Goal: Check status: Check status

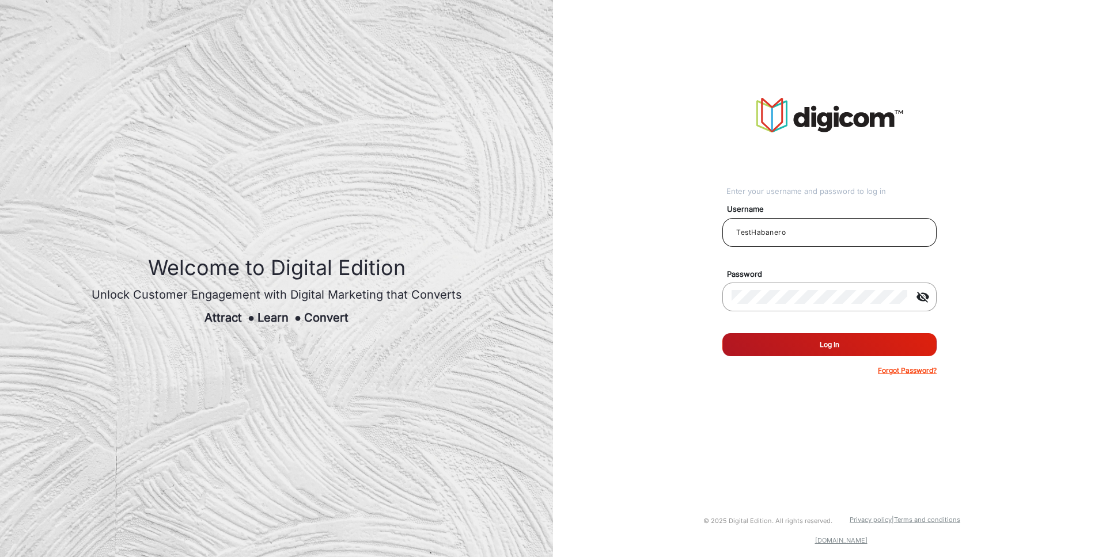
click at [814, 230] on input "TestHabanero" at bounding box center [829, 233] width 196 height 14
type input "T"
click at [803, 227] on input "email" at bounding box center [829, 233] width 196 height 14
type input "[PERSON_NAME]"
click at [809, 350] on button "Log In" at bounding box center [829, 344] width 214 height 23
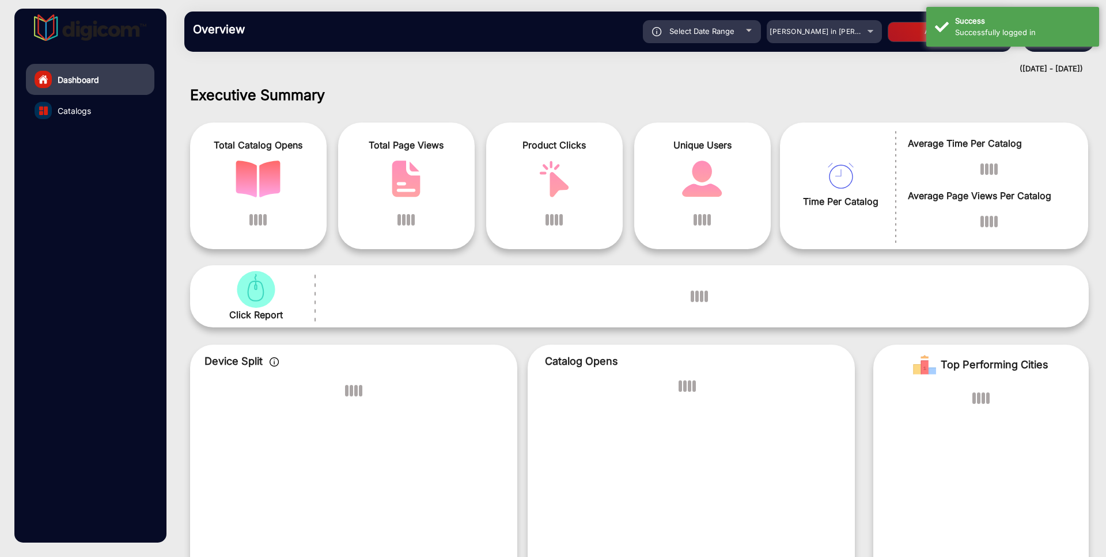
scroll to position [9, 0]
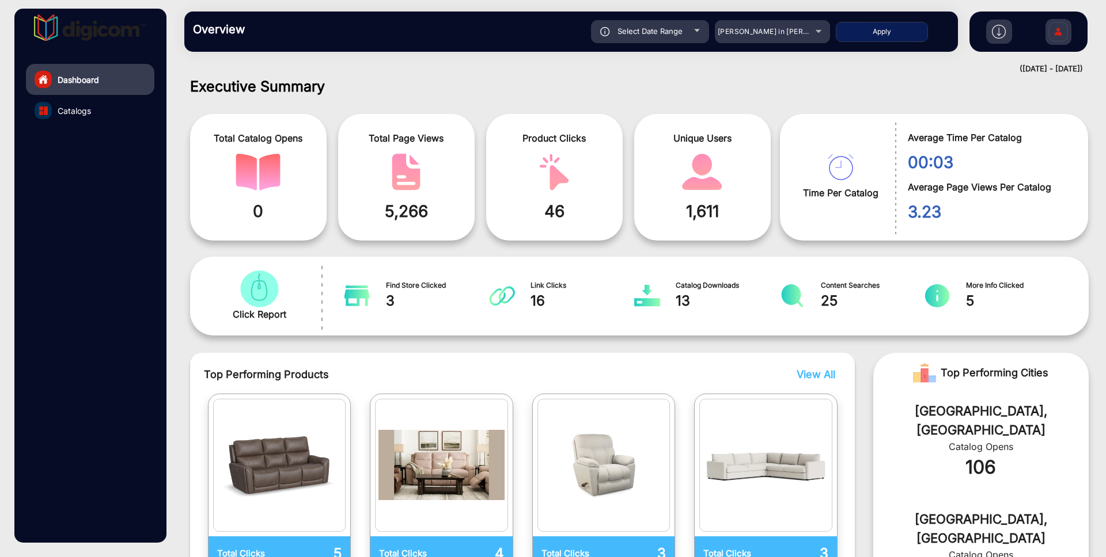
click at [695, 29] on div at bounding box center [697, 30] width 6 height 3
click at [820, 32] on div "[PERSON_NAME] in [PERSON_NAME]" at bounding box center [772, 32] width 115 height 14
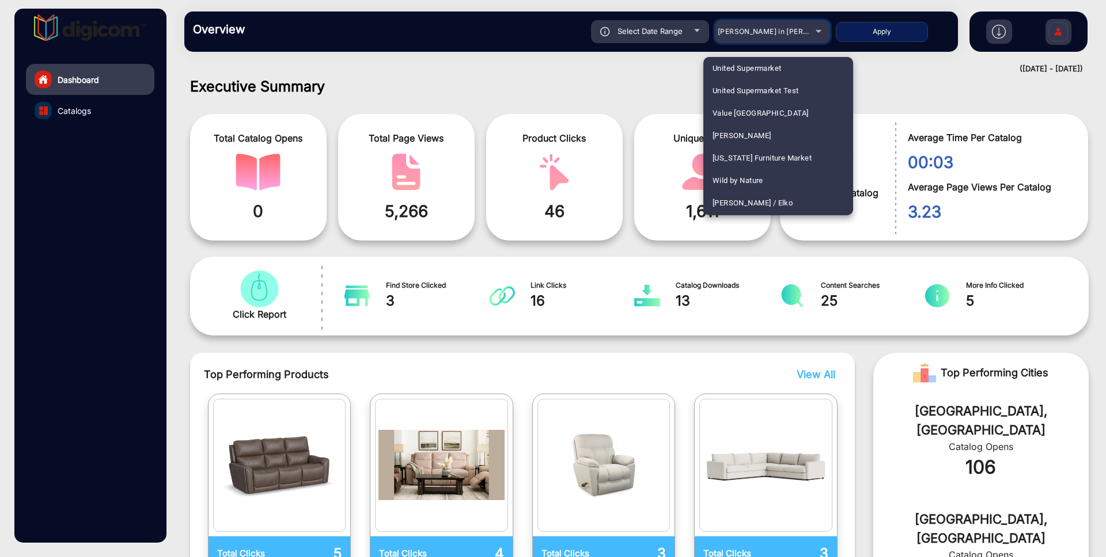
scroll to position [2902, 0]
click at [742, 91] on span "United Supermarket" at bounding box center [746, 90] width 69 height 22
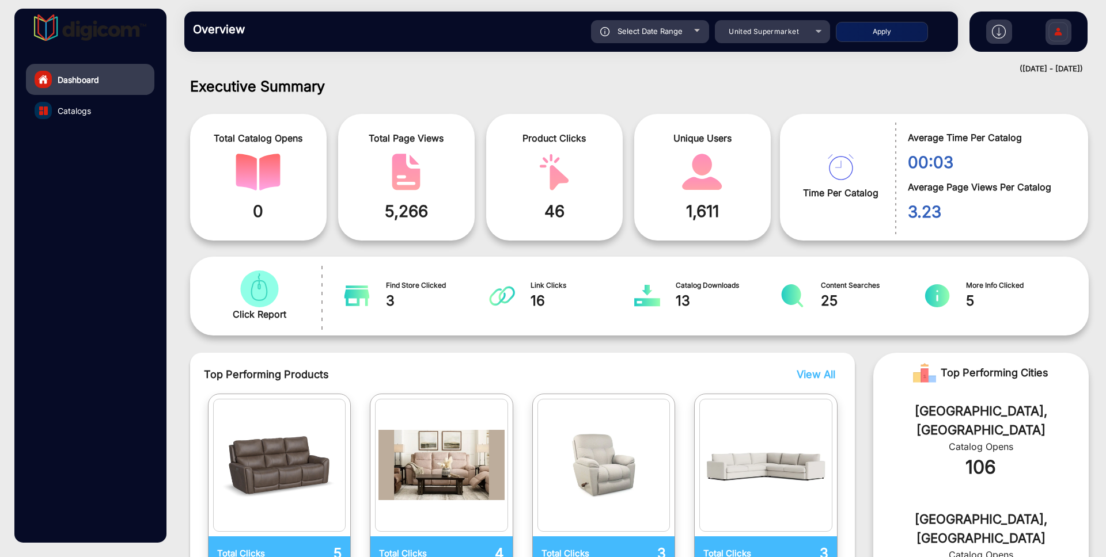
click at [672, 40] on div "Select Date Range" at bounding box center [650, 31] width 118 height 23
type input "[DATE]"
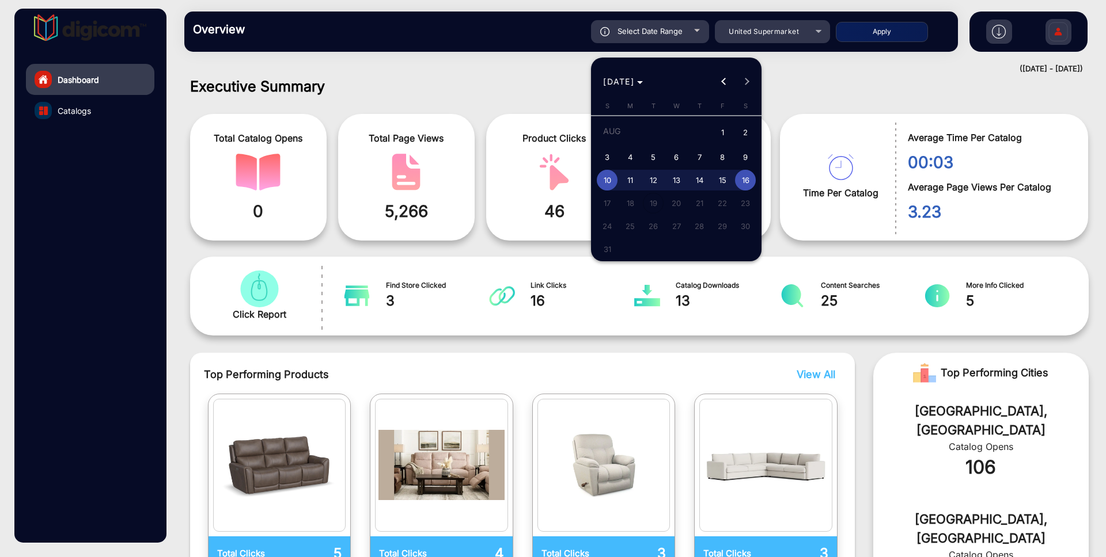
click at [606, 158] on span "3" at bounding box center [607, 157] width 21 height 21
type input "[DATE]"
click at [606, 158] on span "3" at bounding box center [607, 157] width 21 height 21
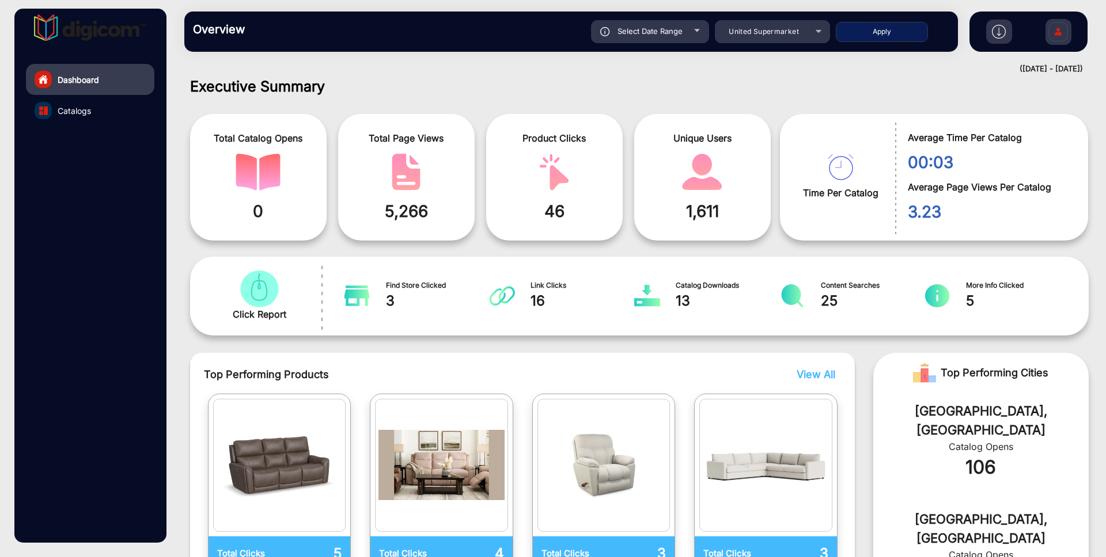
type input "[DATE]"
click at [896, 36] on button "Apply" at bounding box center [882, 32] width 92 height 20
type input "[DATE]"
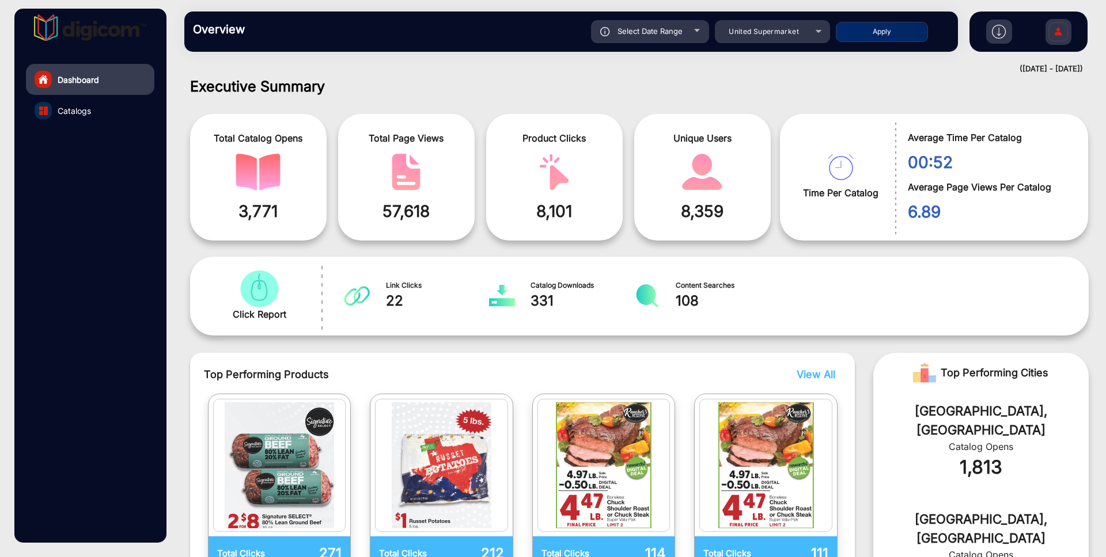
click at [403, 209] on span "57,618" at bounding box center [406, 211] width 119 height 24
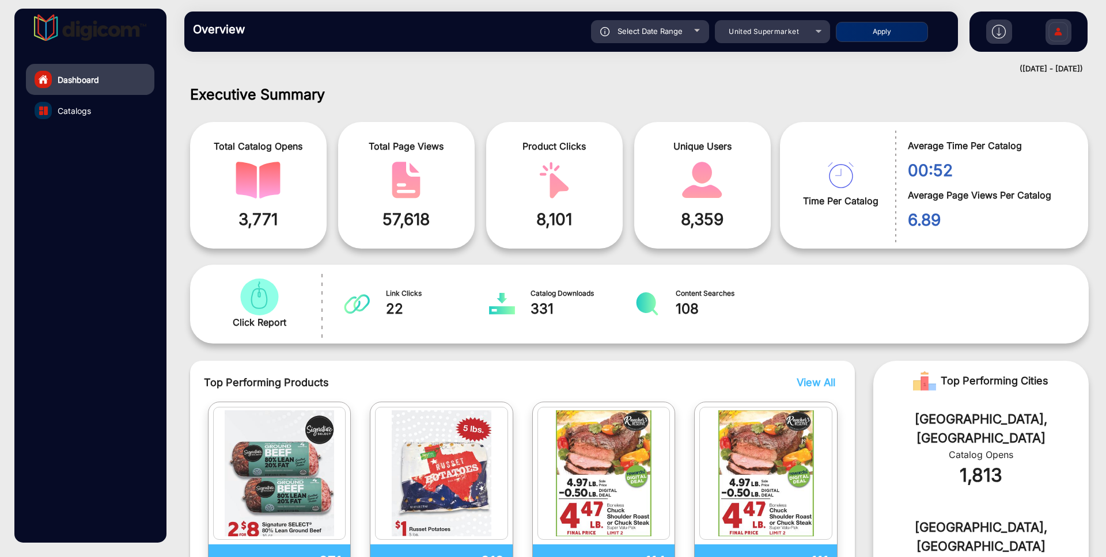
scroll to position [0, 0]
click at [689, 36] on div "Select Date Range" at bounding box center [650, 31] width 118 height 23
type input "[DATE]"
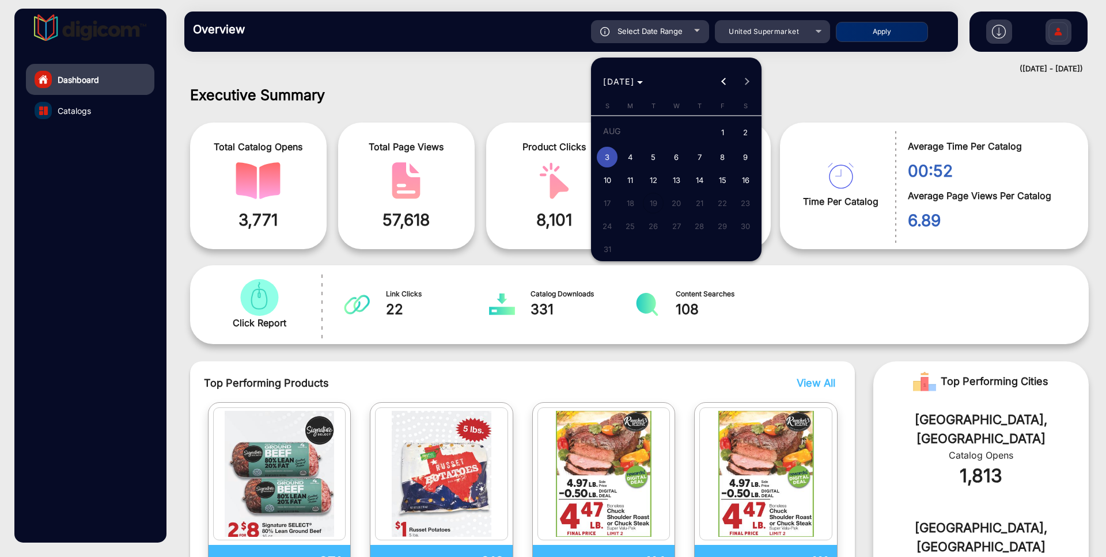
click at [636, 163] on span "4" at bounding box center [630, 157] width 21 height 21
type input "[DATE]"
click at [636, 163] on span "4" at bounding box center [630, 157] width 21 height 21
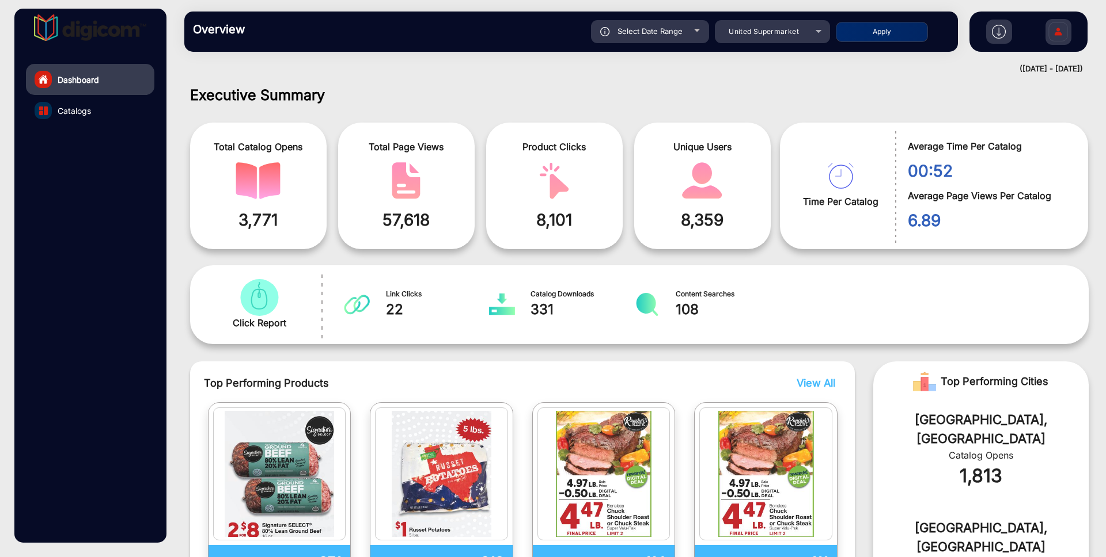
type input "[DATE]"
click at [881, 25] on button "Apply" at bounding box center [882, 32] width 92 height 20
type input "[DATE]"
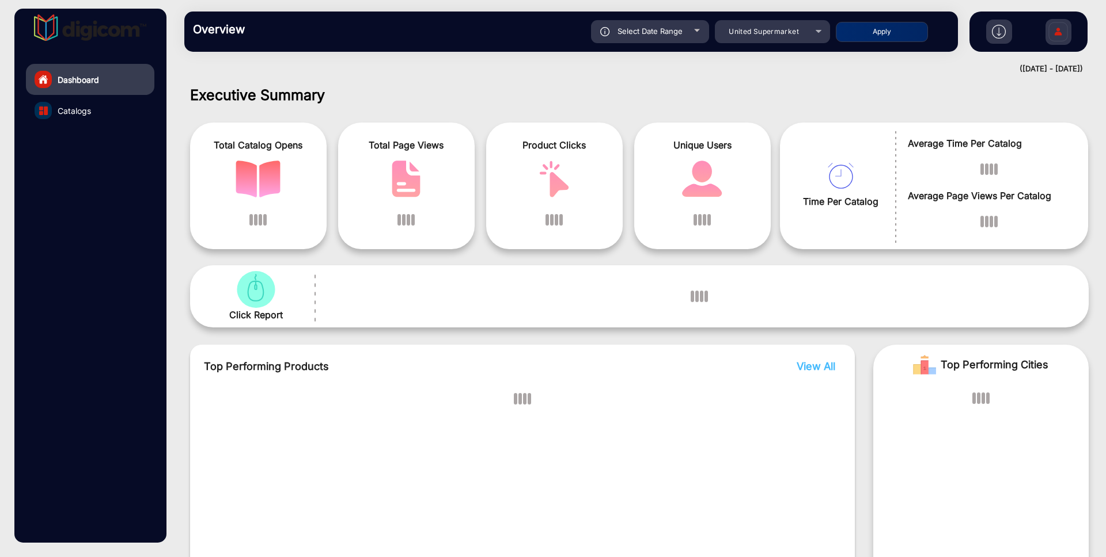
scroll to position [9, 0]
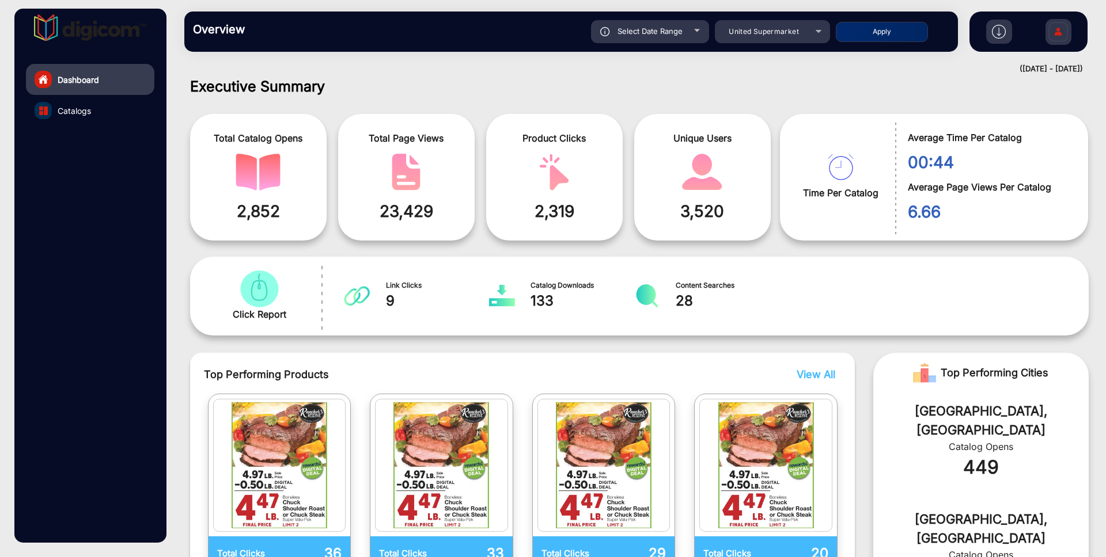
click at [699, 28] on div "Select Date Range" at bounding box center [650, 31] width 118 height 23
type input "[DATE]"
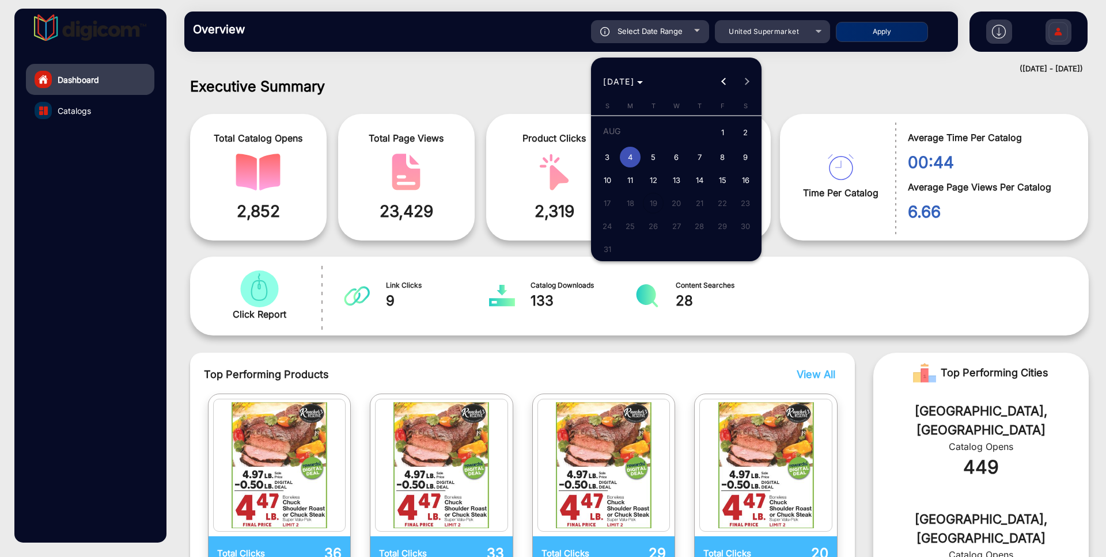
click at [741, 134] on span "2" at bounding box center [745, 134] width 21 height 24
type input "[DATE]"
click at [748, 132] on span "2" at bounding box center [745, 134] width 21 height 24
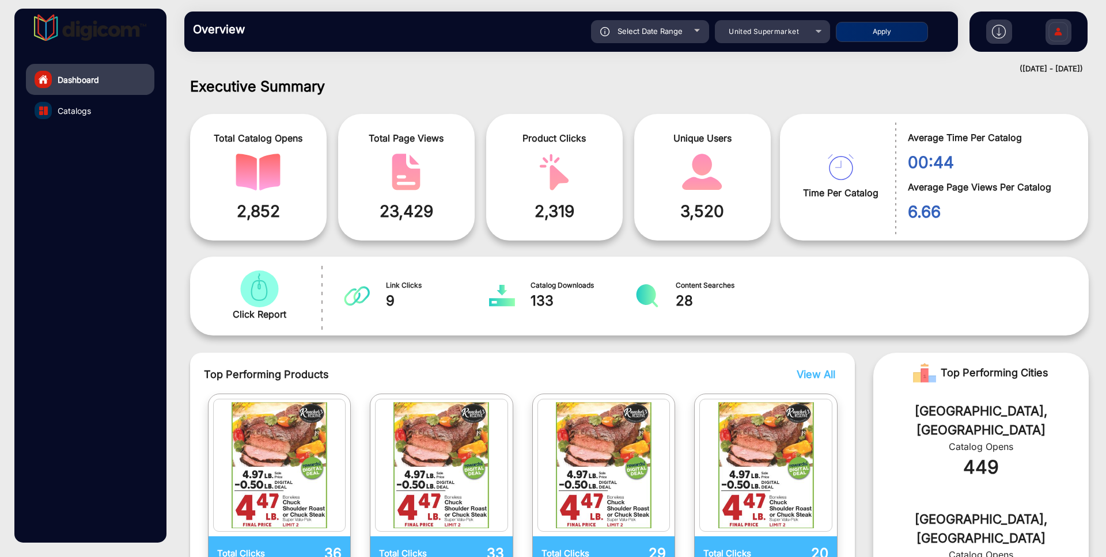
type input "[DATE]"
click at [878, 35] on button "Apply" at bounding box center [882, 32] width 92 height 20
type input "[DATE]"
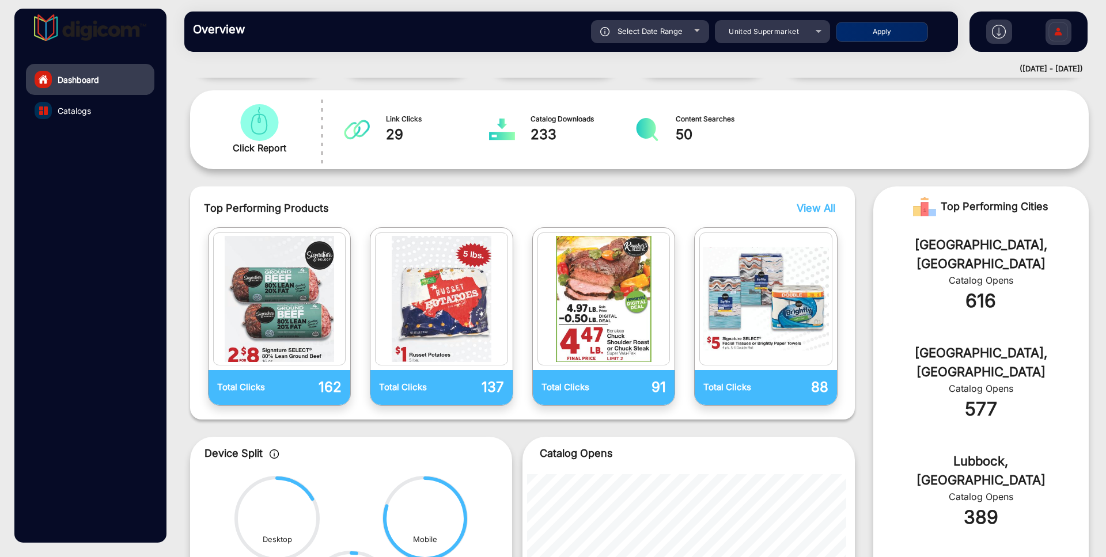
scroll to position [0, 0]
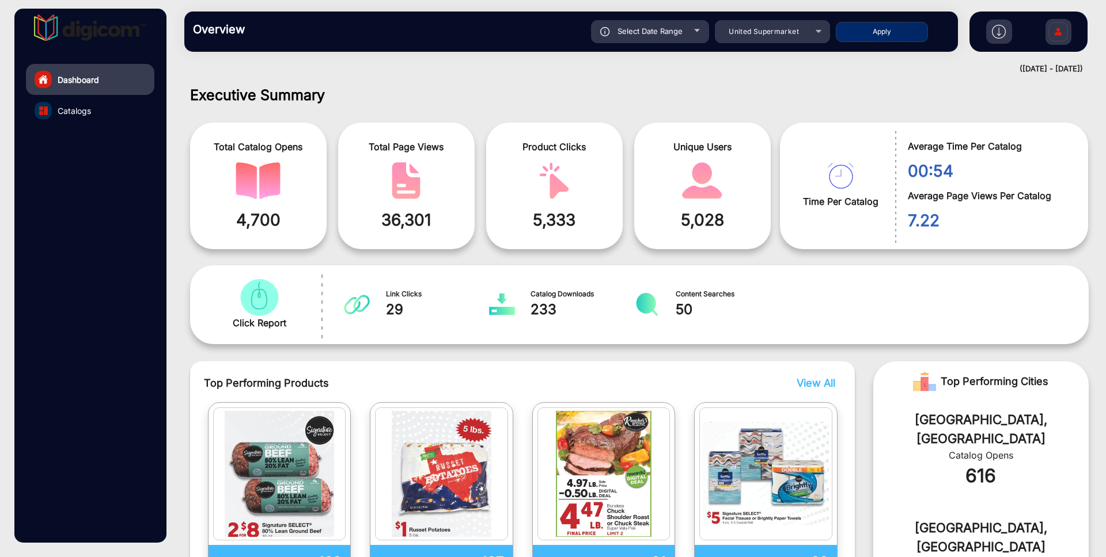
click at [696, 38] on div "Select Date Range" at bounding box center [650, 31] width 118 height 23
type input "[DATE]"
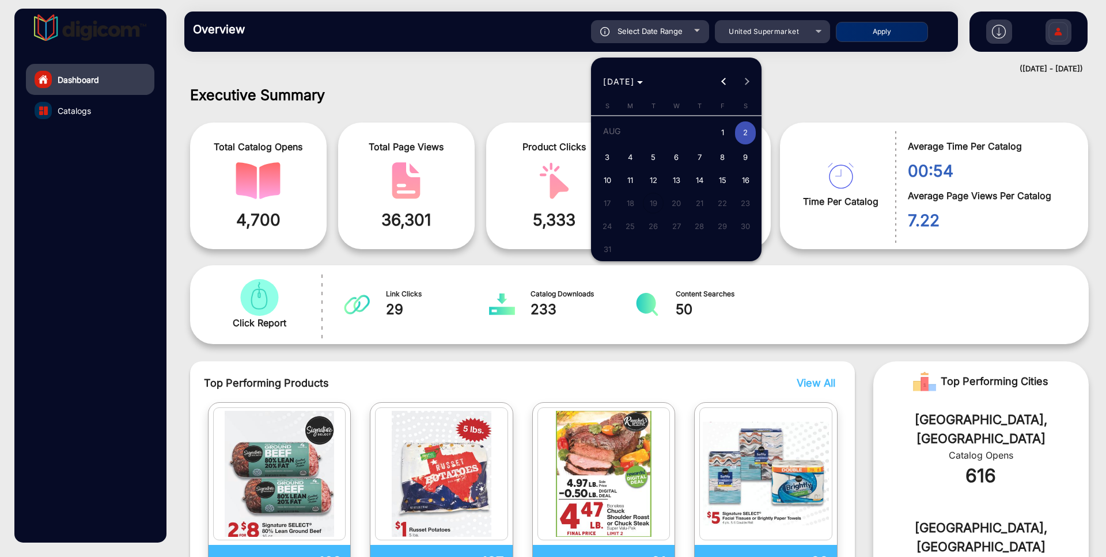
click at [529, 100] on div at bounding box center [553, 278] width 1106 height 557
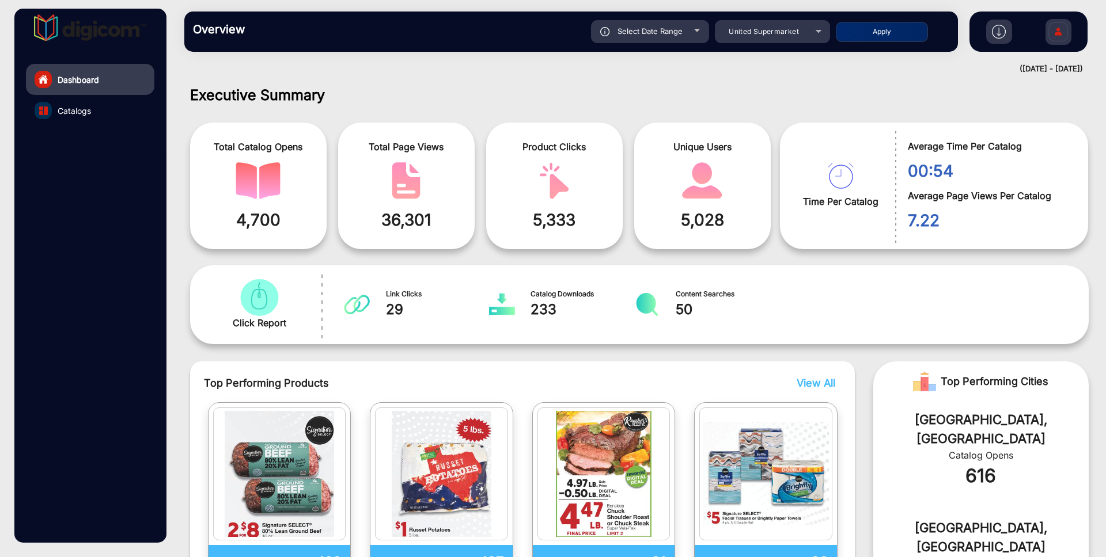
click at [675, 26] on div "Select Date Range" at bounding box center [650, 31] width 118 height 23
type input "[DATE]"
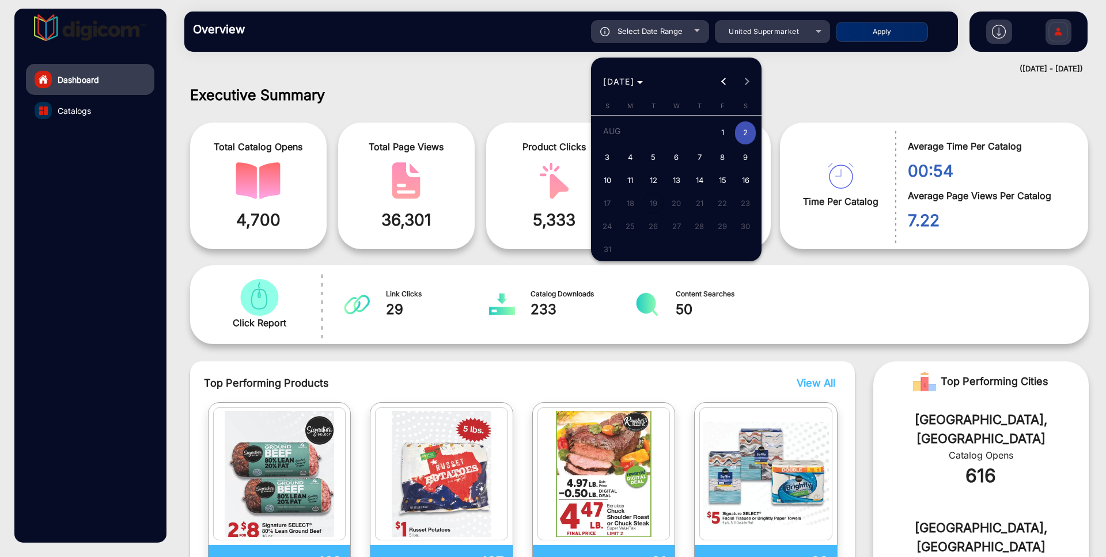
click at [608, 165] on span "3" at bounding box center [607, 157] width 21 height 21
type input "[DATE]"
click at [608, 165] on span "3" at bounding box center [607, 157] width 21 height 21
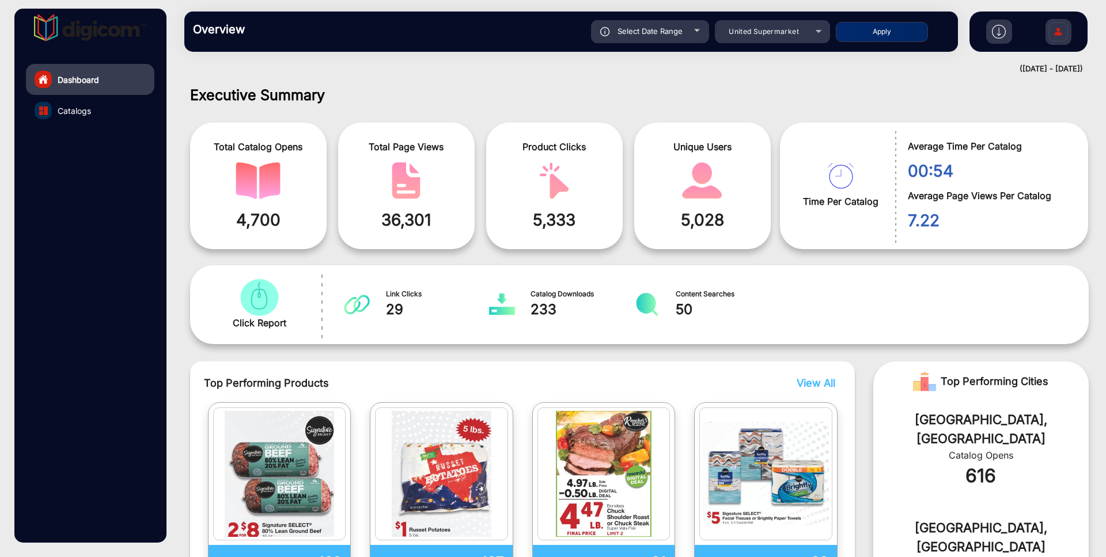
type input "[DATE]"
click at [890, 22] on button "Apply" at bounding box center [882, 32] width 92 height 20
type input "[DATE]"
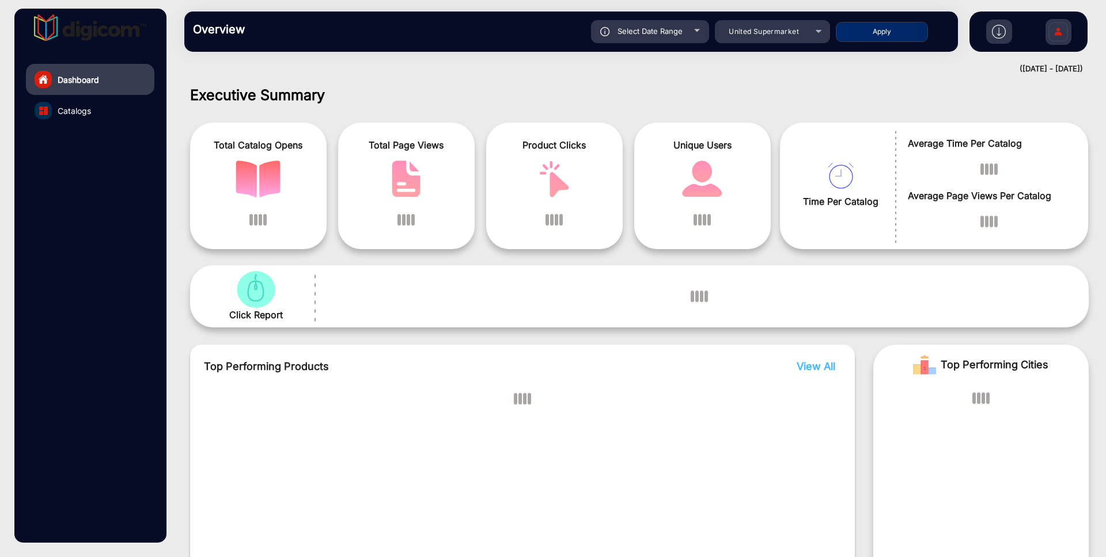
scroll to position [9, 0]
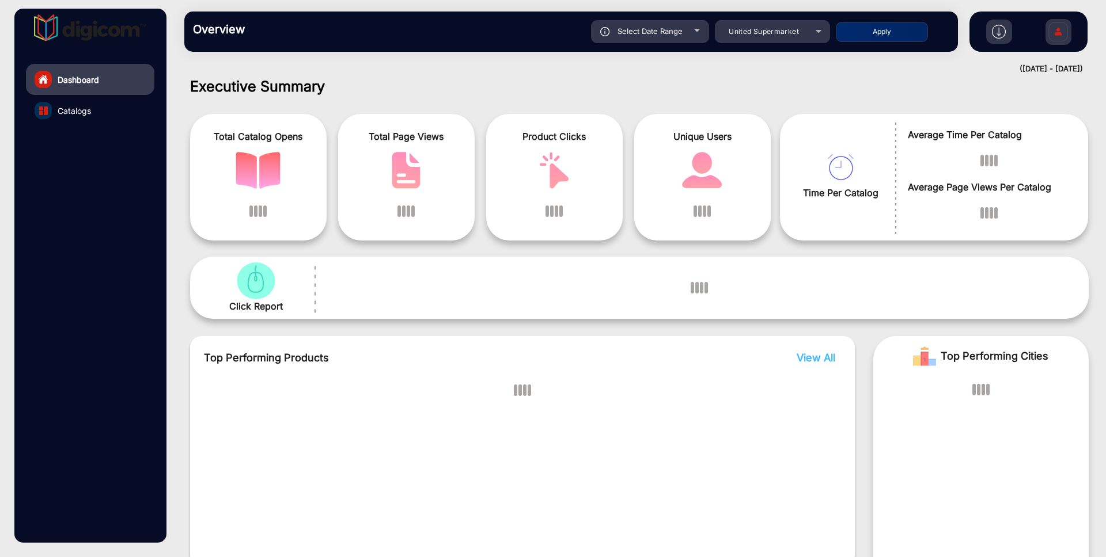
click at [891, 27] on button "Apply" at bounding box center [882, 32] width 92 height 20
type input "[DATE]"
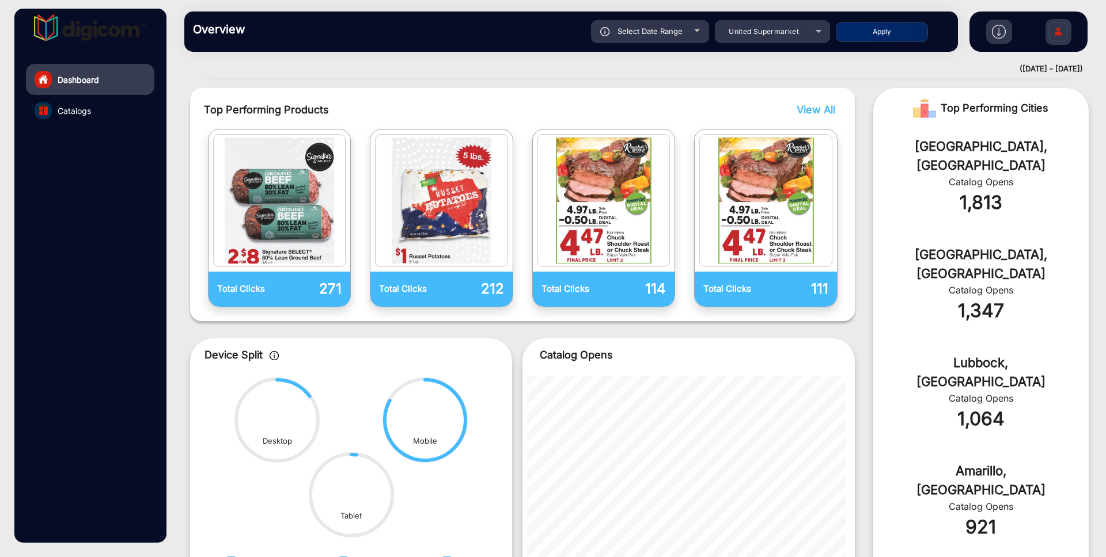
scroll to position [395, 0]
